Goal: Use online tool/utility: Utilize a website feature to perform a specific function

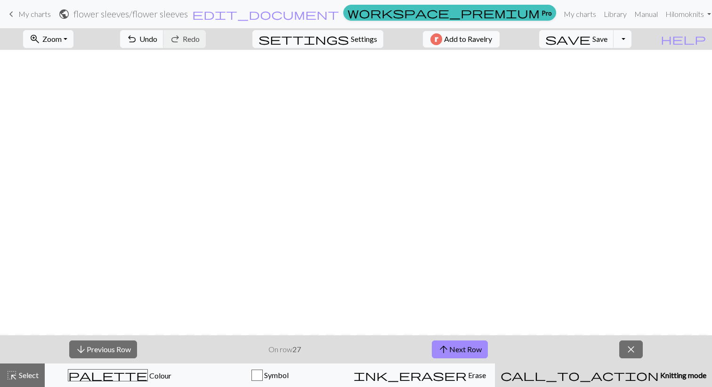
scroll to position [284, 0]
click at [443, 350] on span "arrow_upward" at bounding box center [443, 349] width 11 height 13
click at [481, 352] on button "arrow_upward Next Row" at bounding box center [460, 350] width 56 height 18
click at [445, 357] on button "arrow_upward Next Row" at bounding box center [460, 350] width 56 height 18
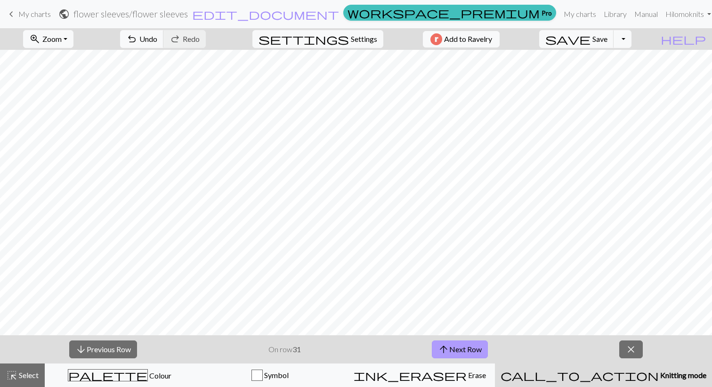
click at [459, 350] on button "arrow_upward Next Row" at bounding box center [460, 350] width 56 height 18
click at [633, 354] on span "close" at bounding box center [630, 349] width 11 height 13
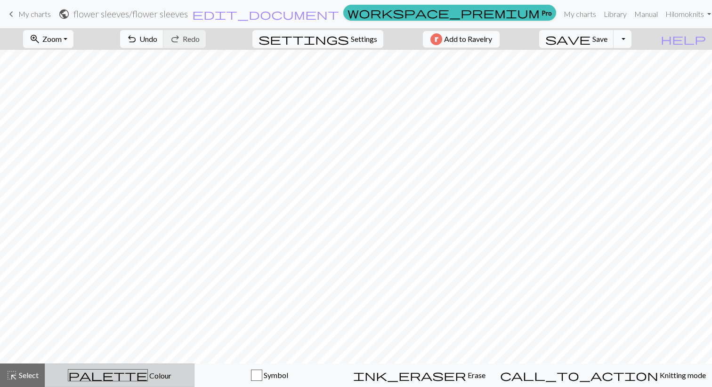
click at [132, 370] on div "palette Colour Colour" at bounding box center [119, 376] width 137 height 12
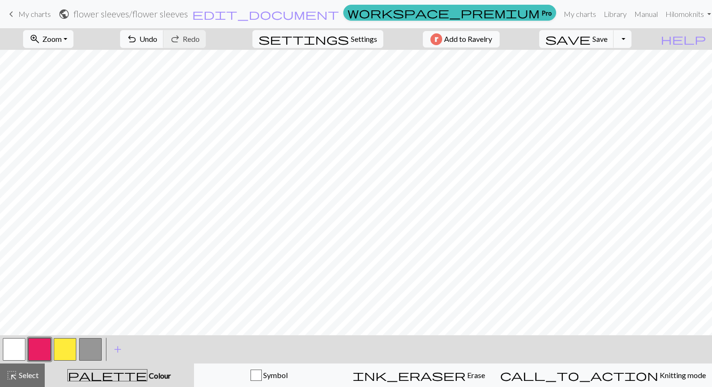
click at [68, 343] on button "button" at bounding box center [65, 349] width 23 height 23
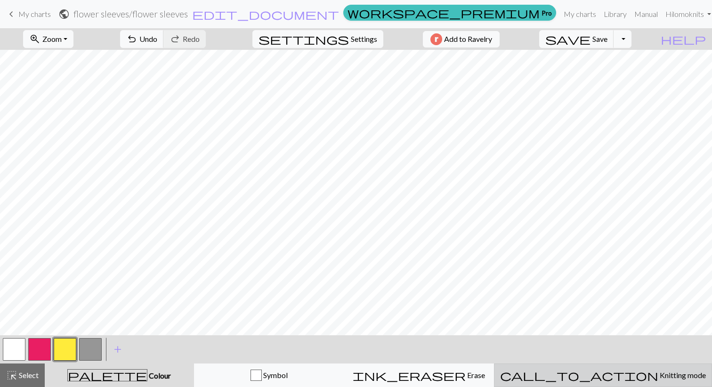
click at [658, 379] on span "Knitting mode" at bounding box center [682, 375] width 48 height 9
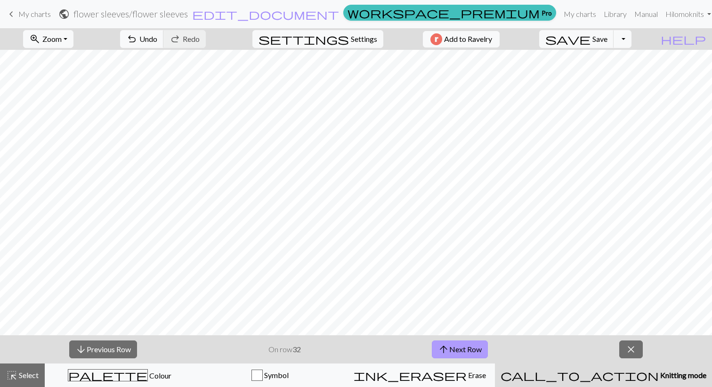
click at [452, 347] on button "arrow_upward Next Row" at bounding box center [460, 350] width 56 height 18
click at [445, 354] on span "arrow_upward" at bounding box center [443, 349] width 11 height 13
click at [454, 353] on button "arrow_upward Next Row" at bounding box center [460, 350] width 56 height 18
click at [437, 354] on button "arrow_upward Next Row" at bounding box center [460, 350] width 56 height 18
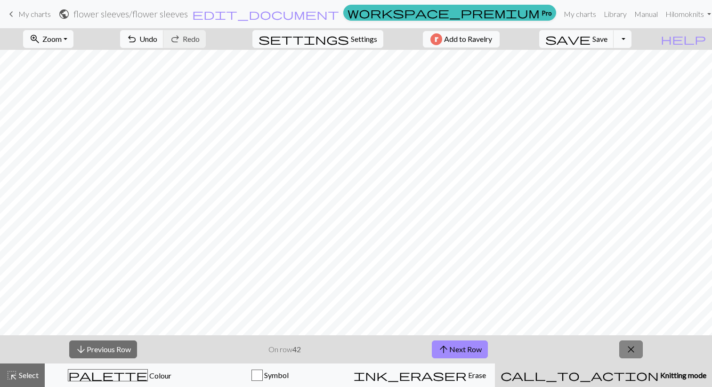
click at [631, 348] on span "close" at bounding box center [630, 349] width 11 height 13
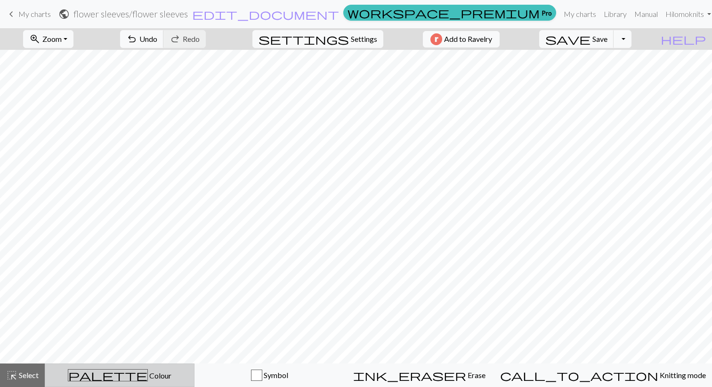
click at [148, 373] on span "Colour" at bounding box center [160, 375] width 24 height 9
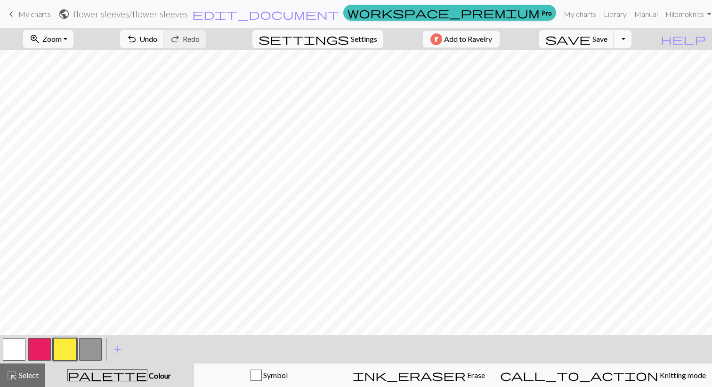
click at [14, 350] on button "button" at bounding box center [14, 349] width 23 height 23
click at [43, 345] on button "button" at bounding box center [39, 349] width 23 height 23
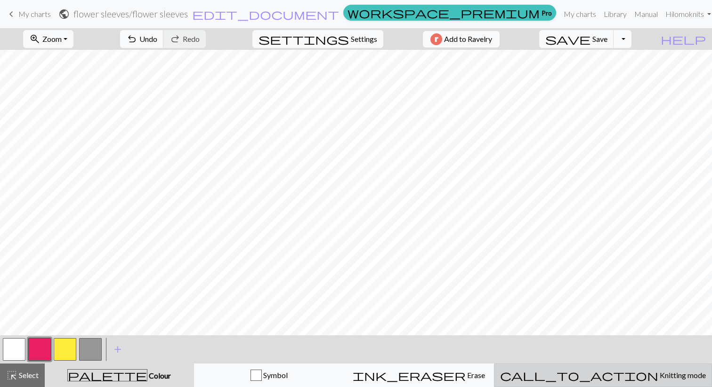
click at [605, 370] on span "call_to_action" at bounding box center [579, 375] width 158 height 13
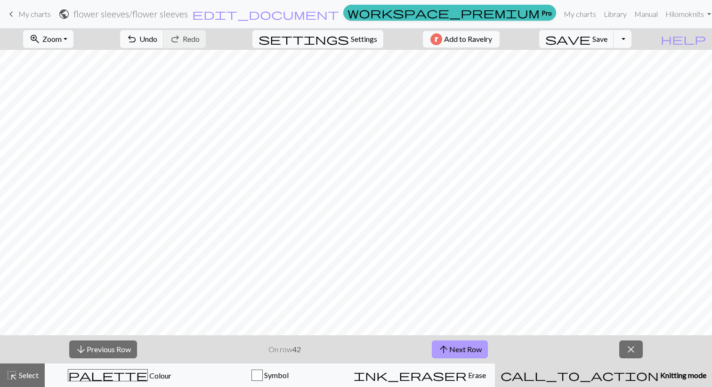
click at [453, 351] on button "arrow_upward Next Row" at bounding box center [460, 350] width 56 height 18
click at [451, 354] on button "arrow_upward Next Row" at bounding box center [460, 350] width 56 height 18
click at [460, 348] on button "arrow_upward Next Row" at bounding box center [460, 350] width 56 height 18
click at [478, 351] on button "arrow_upward Next Row" at bounding box center [460, 350] width 56 height 18
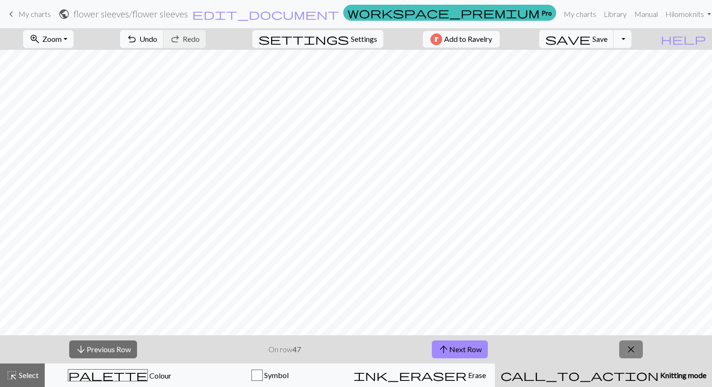
click at [631, 349] on span "close" at bounding box center [630, 349] width 11 height 13
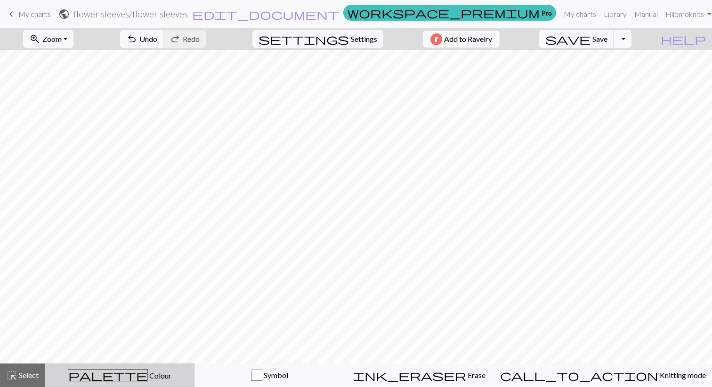
click at [100, 375] on div "palette Colour Colour" at bounding box center [119, 376] width 137 height 12
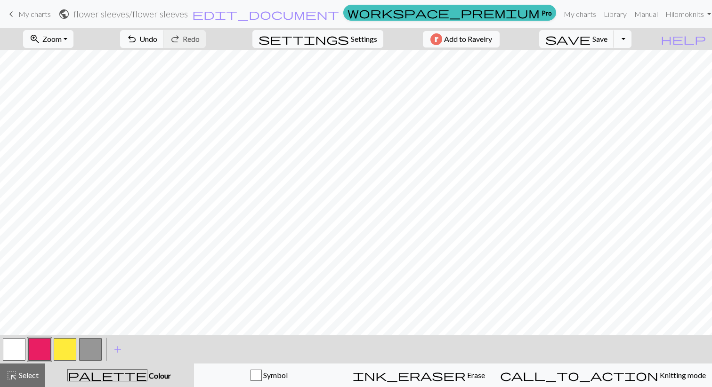
click at [17, 353] on button "button" at bounding box center [14, 349] width 23 height 23
click at [33, 353] on button "button" at bounding box center [39, 349] width 23 height 23
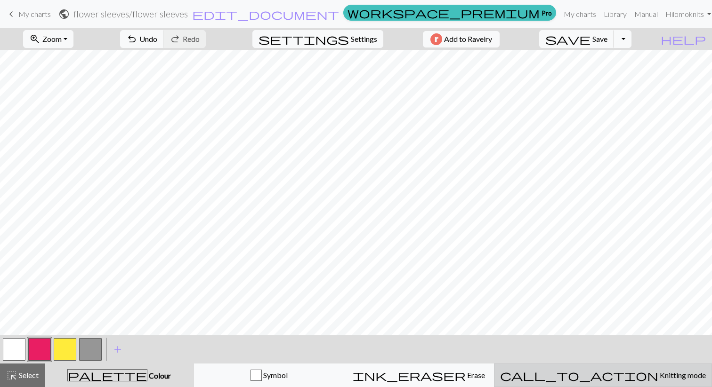
click at [658, 378] on span "Knitting mode" at bounding box center [682, 375] width 48 height 9
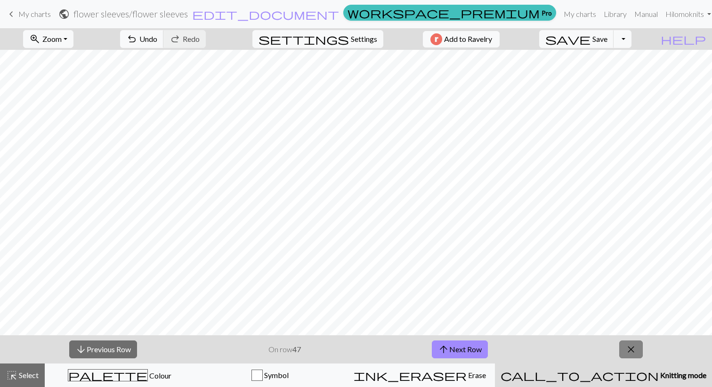
click at [621, 355] on button "close" at bounding box center [631, 350] width 24 height 18
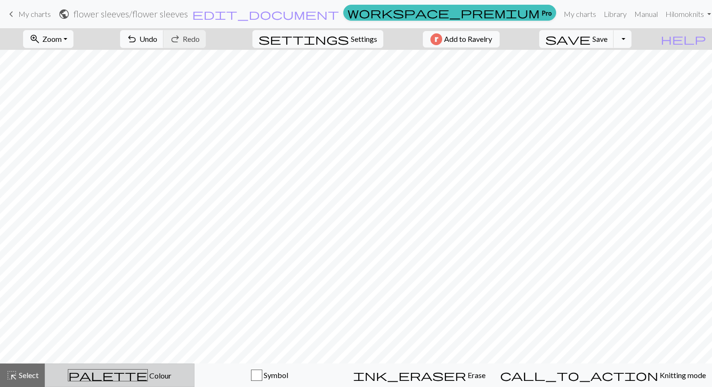
click at [116, 380] on span "palette" at bounding box center [107, 375] width 79 height 13
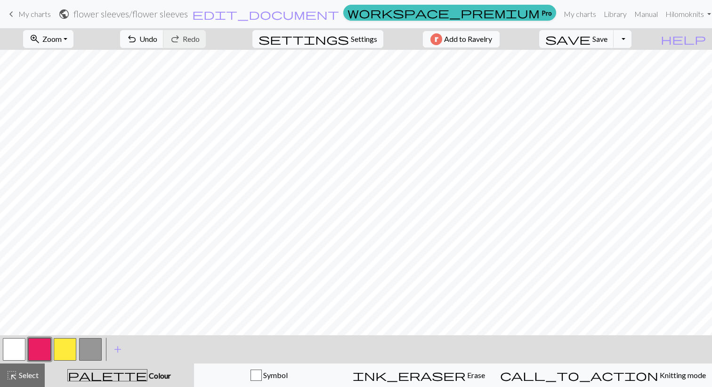
click at [16, 353] on button "button" at bounding box center [14, 349] width 23 height 23
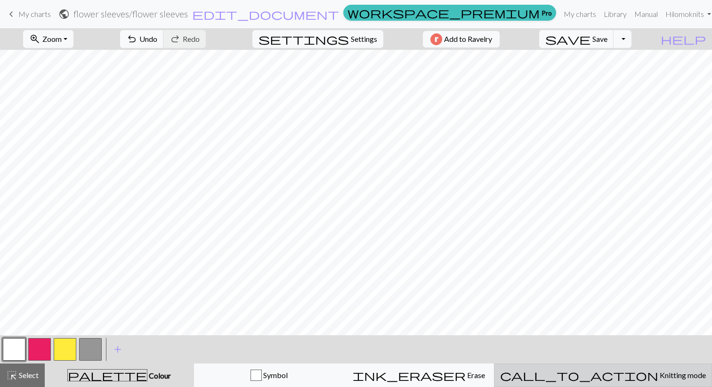
click at [658, 374] on span "Knitting mode" at bounding box center [682, 375] width 48 height 9
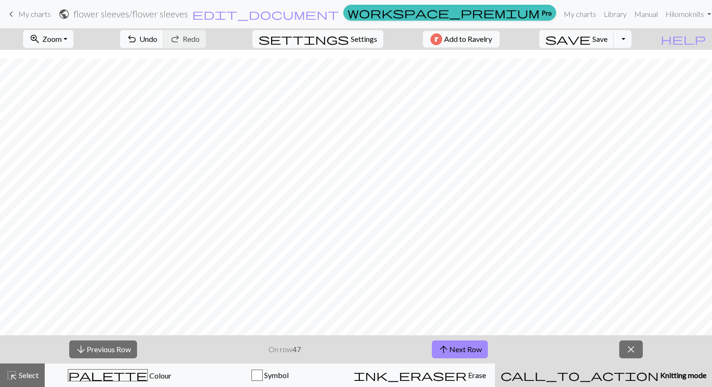
scroll to position [64, 0]
click at [447, 348] on span "arrow_upward" at bounding box center [443, 349] width 11 height 13
click at [457, 349] on button "arrow_upward Next Row" at bounding box center [460, 350] width 56 height 18
click at [457, 351] on button "arrow_upward Next Row" at bounding box center [460, 350] width 56 height 18
click at [444, 351] on span "arrow_upward" at bounding box center [443, 349] width 11 height 13
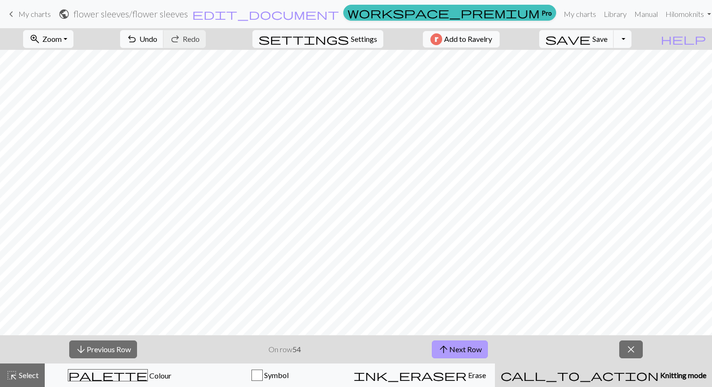
click at [467, 348] on button "arrow_upward Next Row" at bounding box center [460, 350] width 56 height 18
click at [448, 353] on span "arrow_upward" at bounding box center [443, 349] width 11 height 13
click at [459, 351] on button "arrow_upward Next Row" at bounding box center [460, 350] width 56 height 18
click at [444, 353] on span "arrow_upward" at bounding box center [443, 349] width 11 height 13
click at [458, 354] on button "arrow_upward Next Row" at bounding box center [460, 350] width 56 height 18
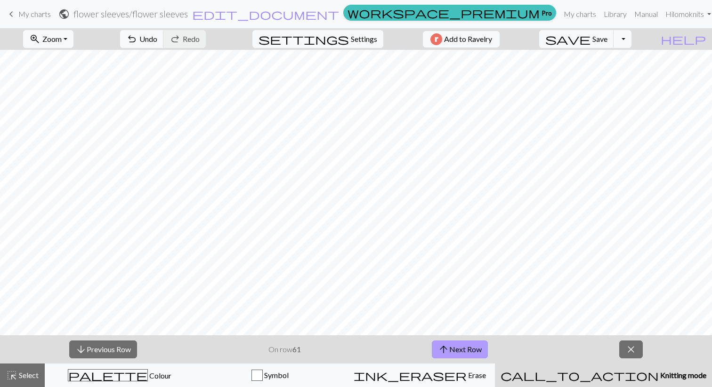
click at [476, 349] on button "arrow_upward Next Row" at bounding box center [460, 350] width 56 height 18
click at [459, 348] on button "arrow_upward Next Row" at bounding box center [460, 350] width 56 height 18
click at [634, 352] on span "close" at bounding box center [630, 349] width 11 height 13
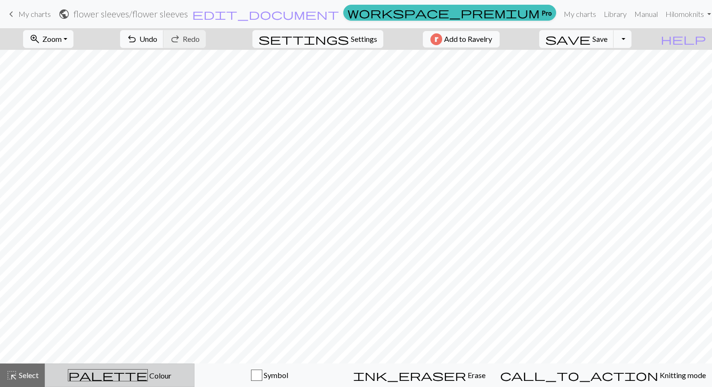
click at [148, 375] on span "Colour" at bounding box center [160, 375] width 24 height 9
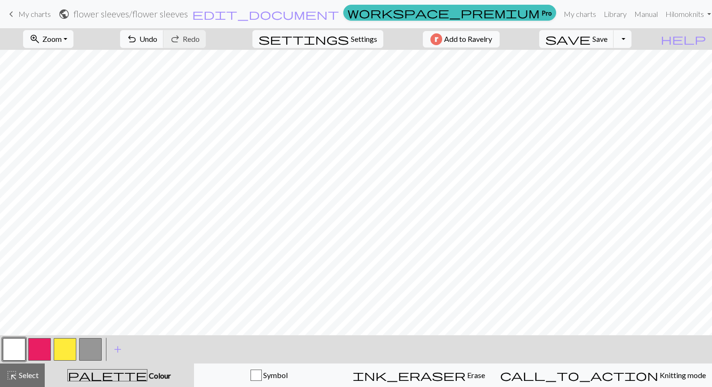
click at [13, 350] on button "button" at bounding box center [14, 349] width 23 height 23
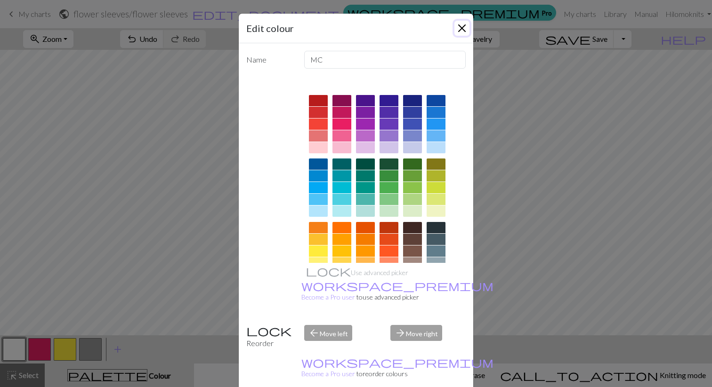
click at [461, 25] on button "Close" at bounding box center [461, 28] width 15 height 15
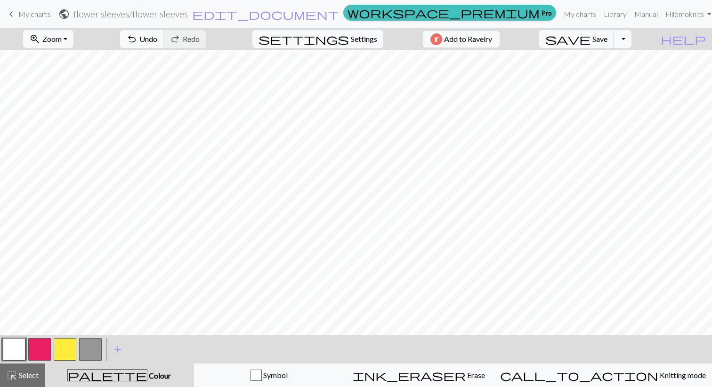
click at [52, 344] on div at bounding box center [64, 349] width 25 height 25
click at [38, 348] on button "button" at bounding box center [39, 349] width 23 height 23
click at [157, 42] on span "Undo" at bounding box center [148, 38] width 18 height 9
click at [200, 39] on span "Redo" at bounding box center [191, 38] width 17 height 9
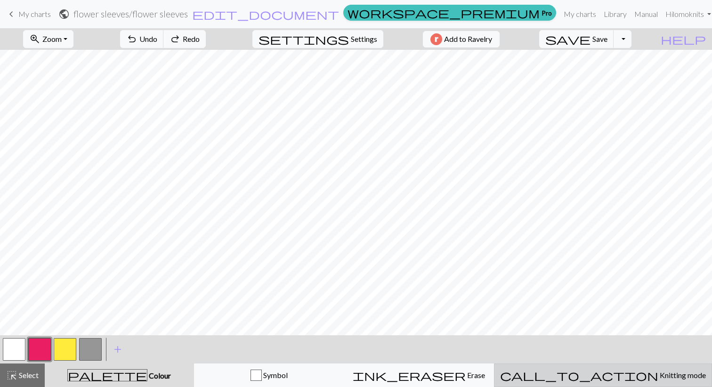
click at [658, 373] on span "Knitting mode" at bounding box center [682, 375] width 48 height 9
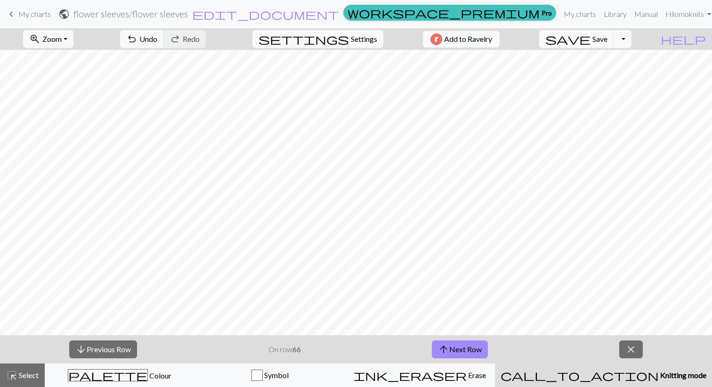
click at [644, 346] on div "arrow_downward Previous Row On row 66 arrow_upward Next Row close" at bounding box center [356, 350] width 712 height 28
click at [634, 347] on span "close" at bounding box center [630, 349] width 11 height 13
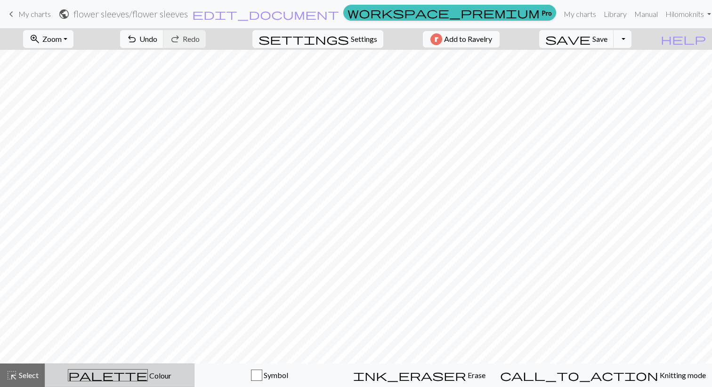
click at [148, 373] on span "Colour" at bounding box center [160, 375] width 24 height 9
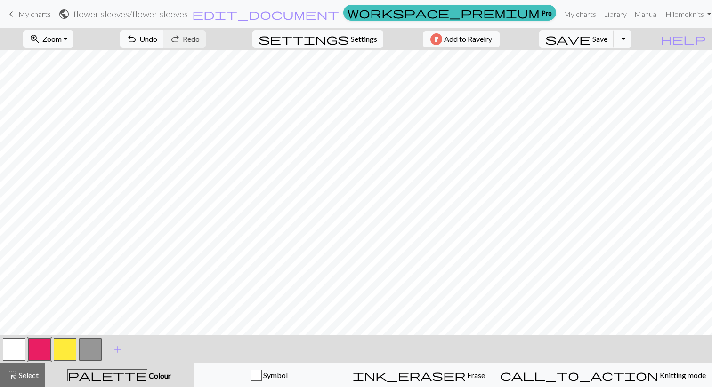
click at [14, 352] on button "button" at bounding box center [14, 349] width 23 height 23
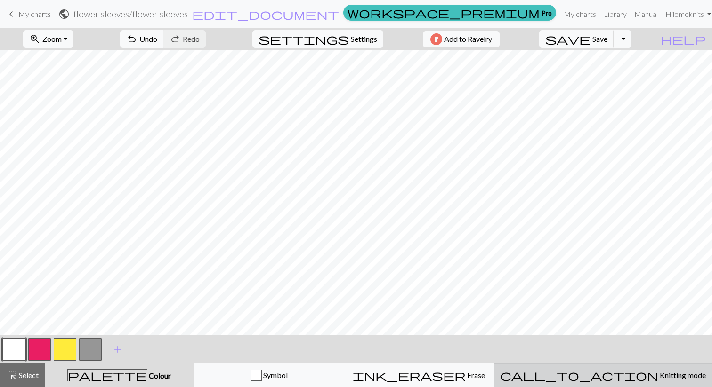
click at [603, 371] on span "call_to_action" at bounding box center [579, 375] width 158 height 13
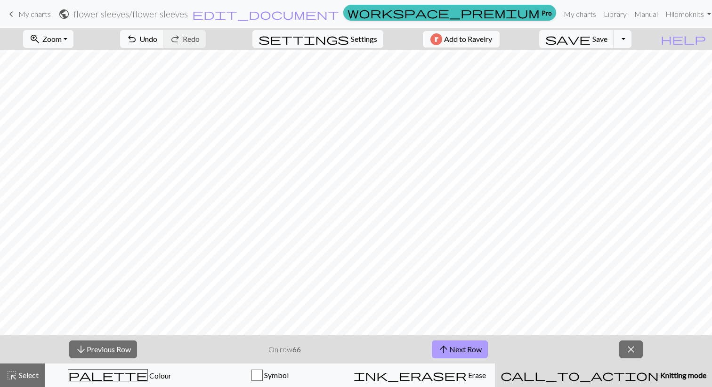
click at [461, 346] on button "arrow_upward Next Row" at bounding box center [460, 350] width 56 height 18
click at [444, 353] on span "arrow_upward" at bounding box center [443, 349] width 11 height 13
click at [460, 349] on button "arrow_upward Next Row" at bounding box center [460, 350] width 56 height 18
click at [453, 349] on button "arrow_upward Next Row" at bounding box center [460, 350] width 56 height 18
click at [451, 346] on button "arrow_upward Next Row" at bounding box center [460, 350] width 56 height 18
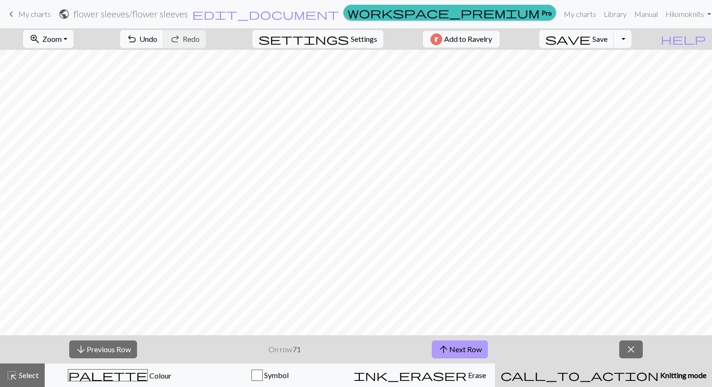
click at [475, 348] on button "arrow_upward Next Row" at bounding box center [460, 350] width 56 height 18
click at [461, 348] on button "arrow_upward Next Row" at bounding box center [460, 350] width 56 height 18
click at [472, 347] on button "arrow_upward Next Row" at bounding box center [460, 350] width 56 height 18
click at [444, 348] on span "arrow_upward" at bounding box center [443, 349] width 11 height 13
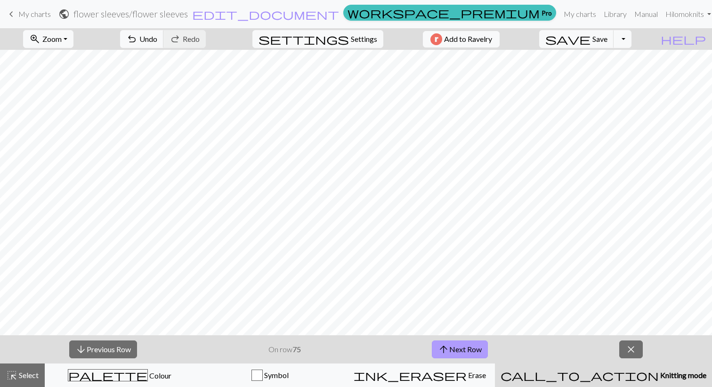
click at [469, 348] on button "arrow_upward Next Row" at bounding box center [460, 350] width 56 height 18
click at [477, 354] on button "arrow_upward Next Row" at bounding box center [460, 350] width 56 height 18
